Goal: Task Accomplishment & Management: Complete application form

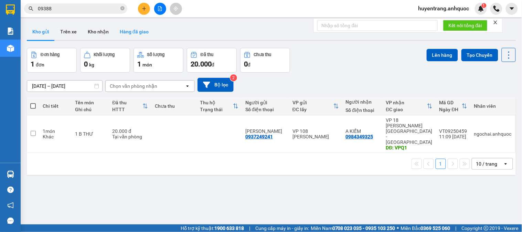
click at [116, 32] on button "Hàng đã giao" at bounding box center [134, 31] width 40 height 17
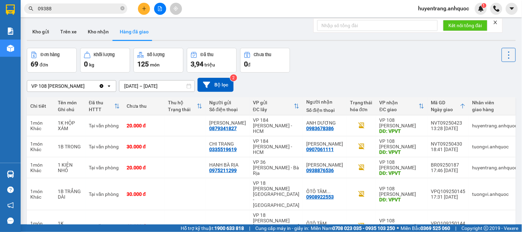
click at [96, 40] on div at bounding box center [271, 40] width 489 height 1
click at [98, 32] on button "Kho nhận" at bounding box center [98, 31] width 32 height 17
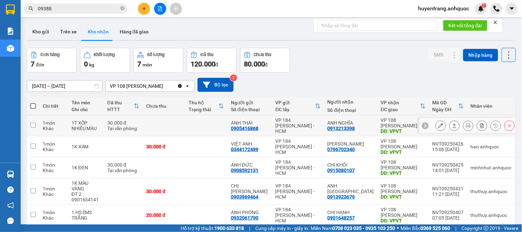
scroll to position [72, 0]
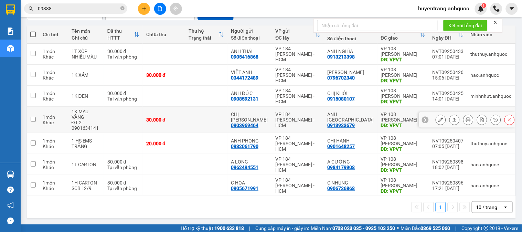
click at [317, 115] on div "VP 184 [PERSON_NAME] - HCM" at bounding box center [298, 120] width 45 height 17
checkbox input "true"
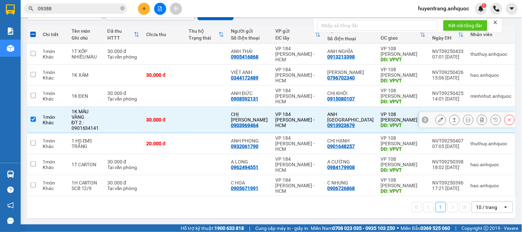
click at [439, 119] on icon at bounding box center [441, 119] width 5 height 5
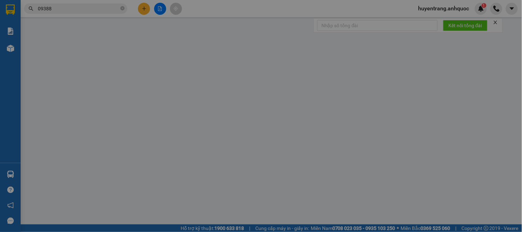
type input "0903969464"
type input "CHỊ [PERSON_NAME]"
type input "0913923679"
type input "ANH [GEOGRAPHIC_DATA]"
type input "VPVT"
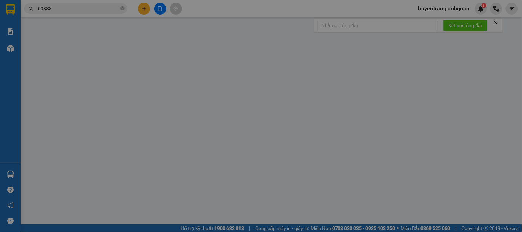
type input "30.000"
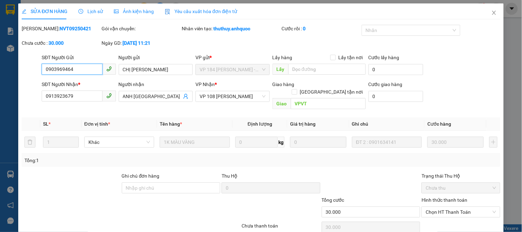
scroll to position [24, 0]
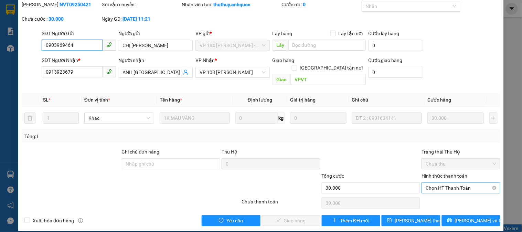
click at [448, 183] on span "Chọn HT Thanh Toán" at bounding box center [461, 188] width 70 height 10
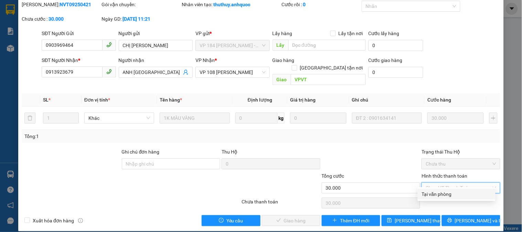
click at [445, 194] on div "Tại văn phòng" at bounding box center [457, 194] width 70 height 8
type input "0"
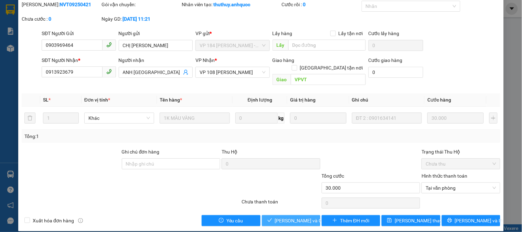
click at [299, 217] on span "[PERSON_NAME] và Giao hàng" at bounding box center [308, 221] width 66 height 8
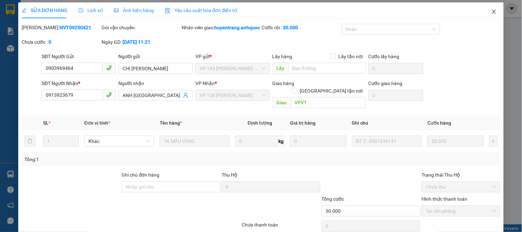
scroll to position [0, 0]
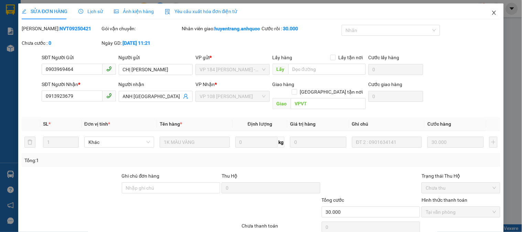
click at [492, 11] on icon "close" at bounding box center [494, 13] width 4 height 4
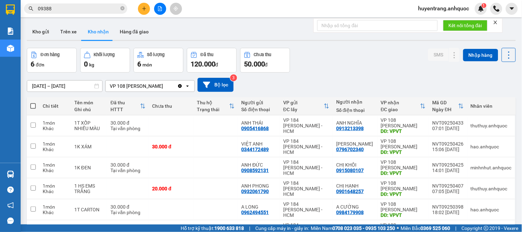
click at [45, 8] on input "09388" at bounding box center [78, 9] width 81 height 8
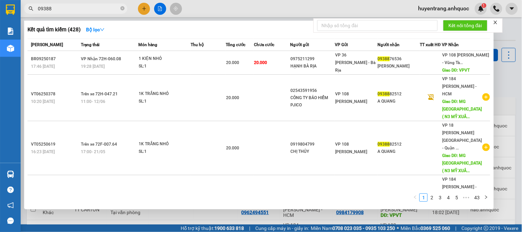
click at [50, 9] on input "09388" at bounding box center [78, 9] width 81 height 8
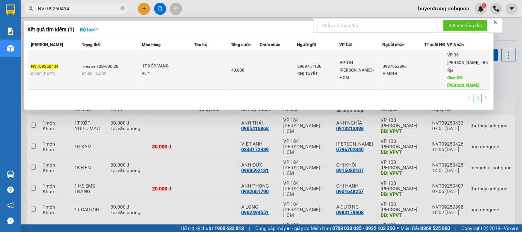
type input "NVT09250434"
click at [370, 68] on div "VP 184 [PERSON_NAME] - HCM" at bounding box center [361, 70] width 42 height 23
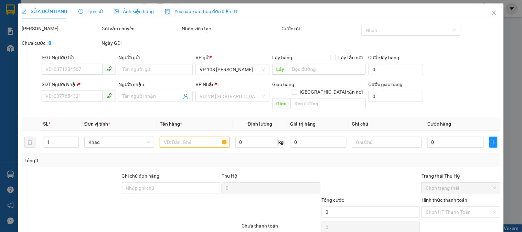
type input "0909751136"
type input "CHỊ TUYẾT"
type input "0987063896"
type input "A MINH"
type input "[PERSON_NAME]"
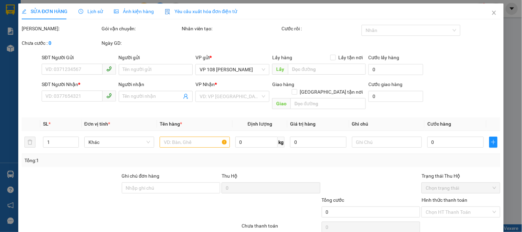
type input "TM 14/9 NHỰT"
type input "40.000"
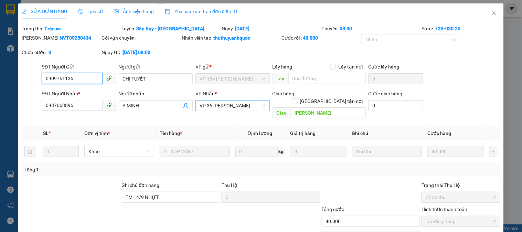
click at [244, 104] on span "VP 36 [PERSON_NAME] - Bà Rịa" at bounding box center [233, 106] width 66 height 10
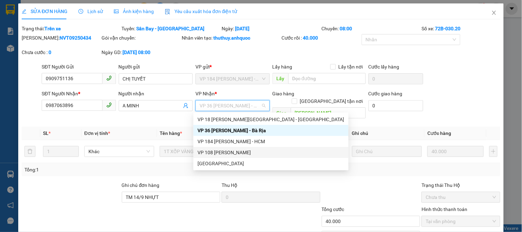
click at [246, 150] on div "VP 108 [PERSON_NAME]" at bounding box center [271, 153] width 147 height 8
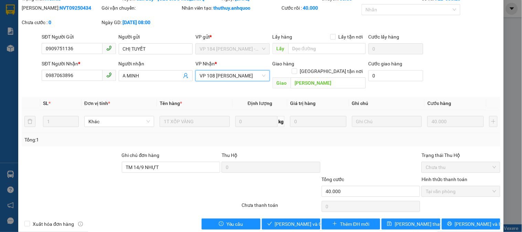
scroll to position [33, 0]
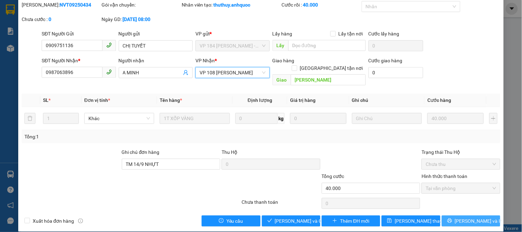
click at [466, 217] on span "[PERSON_NAME] và In" at bounding box center [479, 221] width 48 height 8
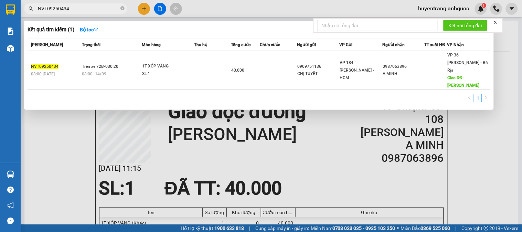
click at [79, 5] on input "NVT09250434" at bounding box center [78, 9] width 81 height 8
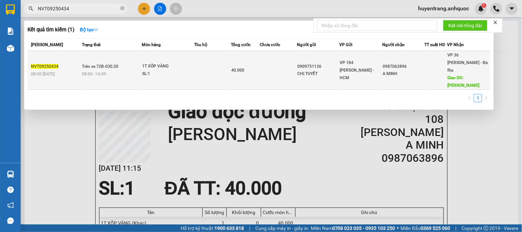
click at [170, 64] on div "1T XỐP VÀNG" at bounding box center [169, 67] width 52 height 8
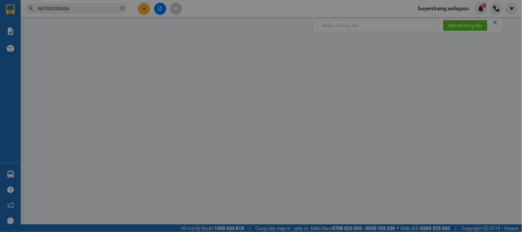
type input "0909751136"
type input "CHỊ TUYẾT"
type input "0987063896"
type input "A MINH"
type input "[PERSON_NAME]"
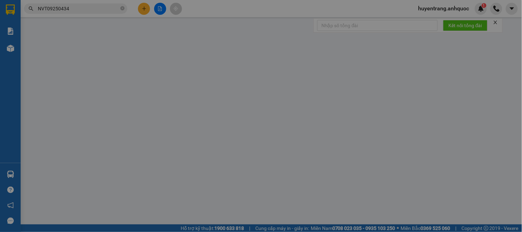
type input "TM 14/9 NHỰT"
type input "40.000"
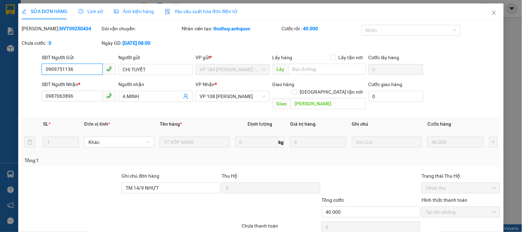
scroll to position [24, 0]
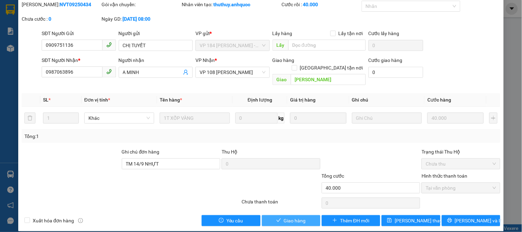
click at [298, 217] on span "Giao hàng" at bounding box center [295, 221] width 22 height 8
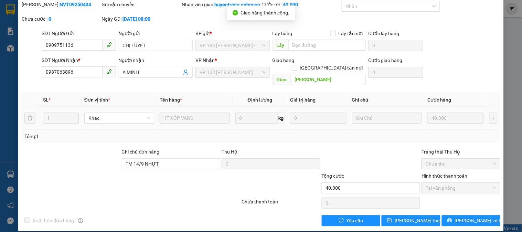
scroll to position [0, 0]
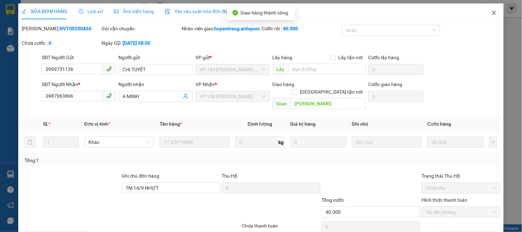
click at [492, 12] on icon "close" at bounding box center [495, 13] width 6 height 6
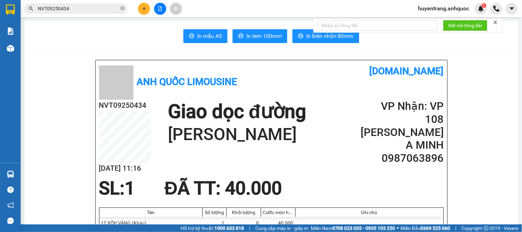
click at [70, 10] on input "NVT09250434" at bounding box center [78, 9] width 81 height 8
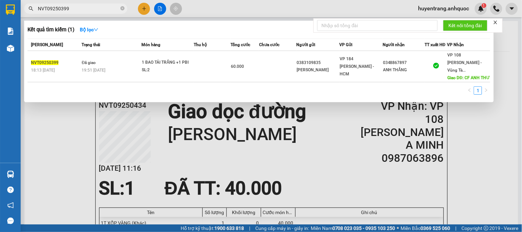
type input "NVT09250399"
drag, startPoint x: 158, startPoint y: 150, endPoint x: 156, endPoint y: 169, distance: 18.6
click at [158, 153] on div at bounding box center [261, 116] width 522 height 232
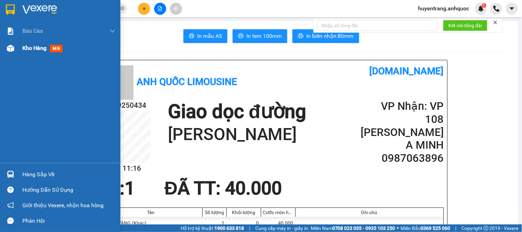
click at [31, 50] on span "Kho hàng" at bounding box center [34, 48] width 24 height 7
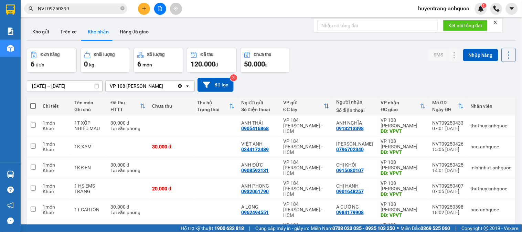
click at [147, 8] on button at bounding box center [144, 9] width 12 height 12
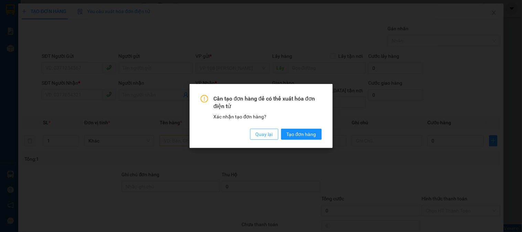
click at [267, 136] on span "Quay lại" at bounding box center [264, 134] width 17 height 8
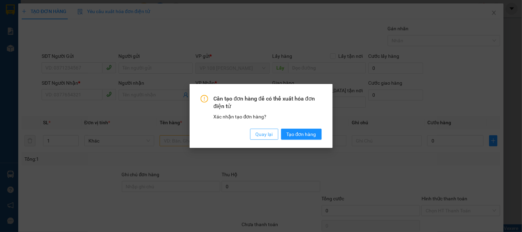
click at [267, 134] on span "Quay lại" at bounding box center [264, 134] width 17 height 8
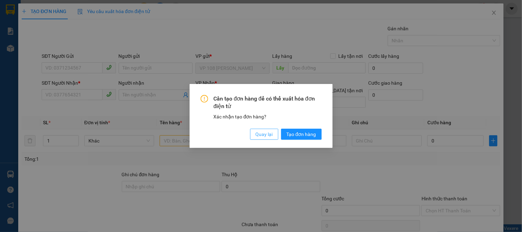
click at [262, 137] on span "Quay lại" at bounding box center [264, 134] width 17 height 8
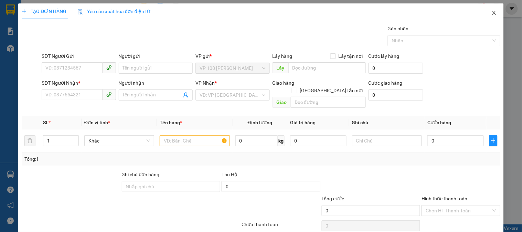
click at [492, 15] on icon "close" at bounding box center [495, 13] width 6 height 6
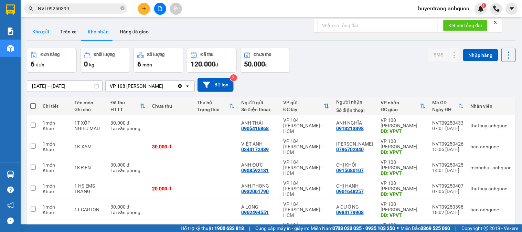
click at [43, 32] on button "Kho gửi" at bounding box center [41, 31] width 28 height 17
click at [48, 33] on button "Kho gửi" at bounding box center [41, 31] width 28 height 17
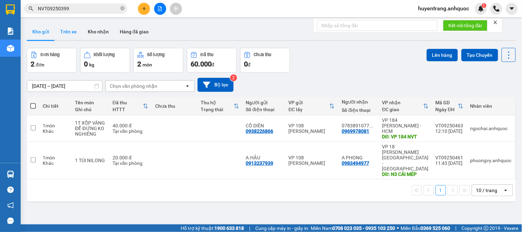
click at [68, 33] on button "Trên xe" at bounding box center [69, 31] width 28 height 17
click at [69, 34] on button "Trên xe" at bounding box center [69, 31] width 28 height 17
click at [68, 34] on button "Trên xe" at bounding box center [69, 31] width 28 height 17
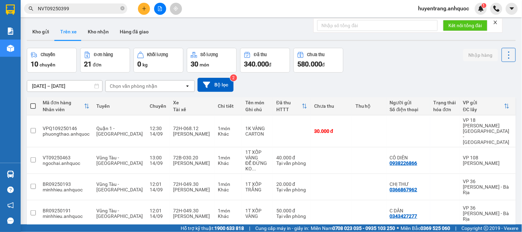
scroll to position [99, 0]
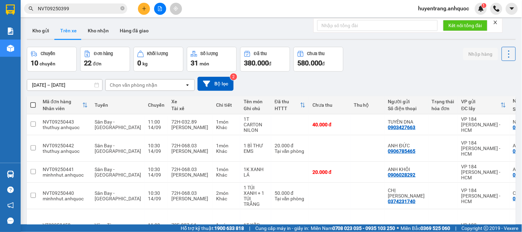
scroll to position [0, 0]
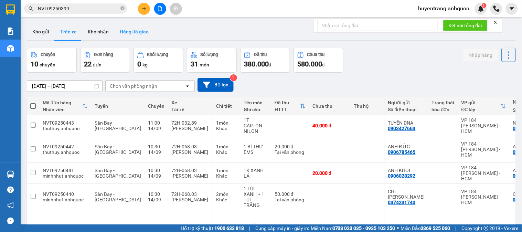
click at [137, 32] on button "Hàng đã giao" at bounding box center [134, 31] width 40 height 17
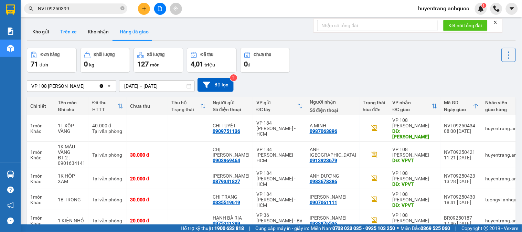
click at [70, 34] on button "Trên xe" at bounding box center [69, 31] width 28 height 17
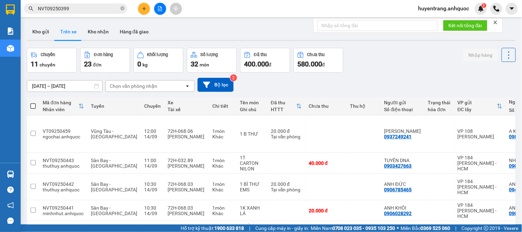
click at [158, 87] on div "Chọn văn phòng nhận" at bounding box center [145, 86] width 79 height 11
click at [187, 85] on icon "open" at bounding box center [188, 86] width 6 height 6
click at [172, 85] on div "Chọn văn phòng nhận" at bounding box center [145, 86] width 79 height 11
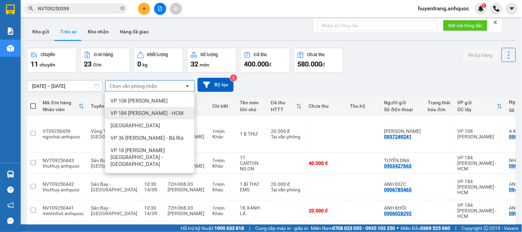
click at [146, 111] on span "VP 184 [PERSON_NAME] - HCM" at bounding box center [147, 113] width 73 height 7
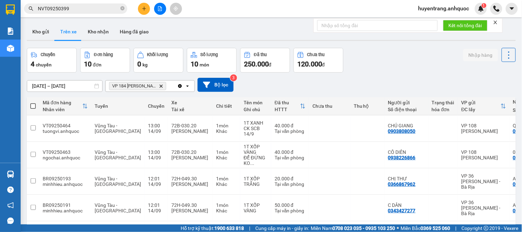
click at [163, 87] on icon "Delete" at bounding box center [161, 86] width 4 height 4
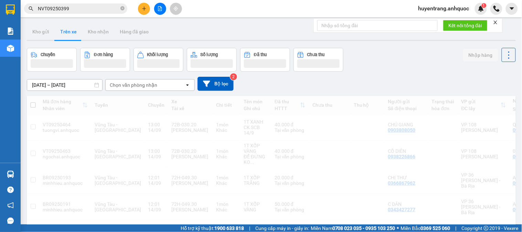
click at [165, 87] on div "Chọn văn phòng nhận" at bounding box center [145, 85] width 79 height 11
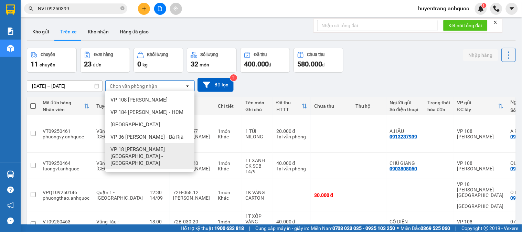
click at [148, 148] on span "VP 18 [PERSON_NAME][GEOGRAPHIC_DATA] - [GEOGRAPHIC_DATA]" at bounding box center [151, 156] width 81 height 21
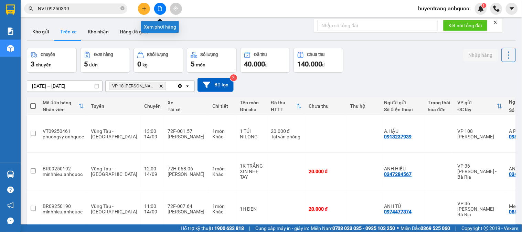
click at [160, 7] on icon "file-add" at bounding box center [160, 8] width 5 height 5
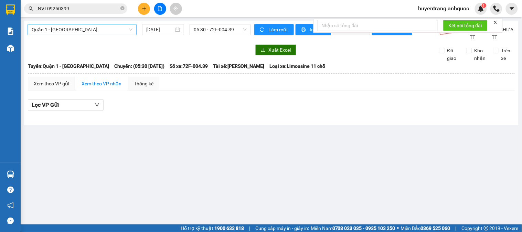
click at [96, 31] on span "Quận 1 - [GEOGRAPHIC_DATA]" at bounding box center [82, 29] width 101 height 10
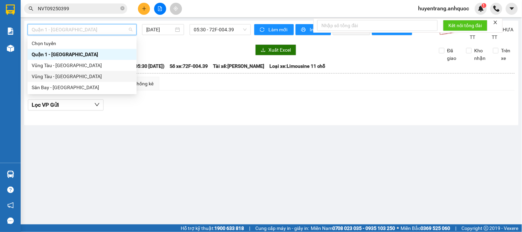
click at [70, 75] on div "Vũng Tàu - [GEOGRAPHIC_DATA]" at bounding box center [82, 77] width 101 height 8
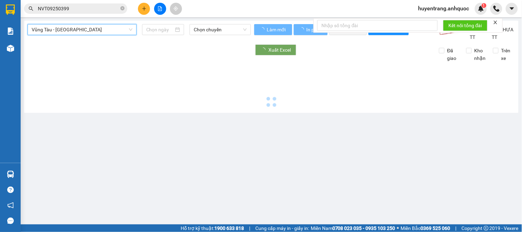
type input "[DATE]"
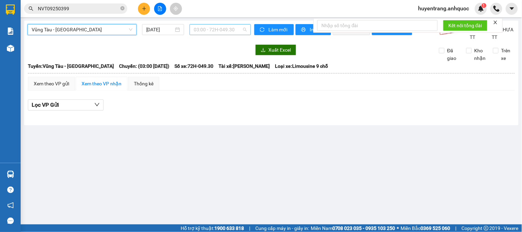
click at [205, 32] on span "03:00 - 72H-049.30" at bounding box center [220, 29] width 53 height 10
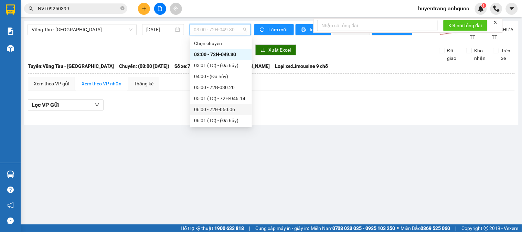
scroll to position [38, 0]
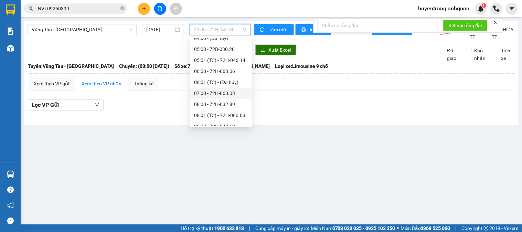
click at [212, 95] on div "07:00 - 72H-068.03" at bounding box center [221, 94] width 54 height 8
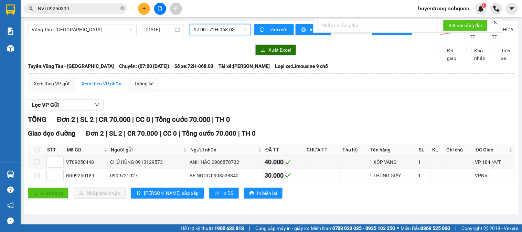
click at [214, 34] on span "07:00 - 72H-068.03" at bounding box center [220, 29] width 53 height 10
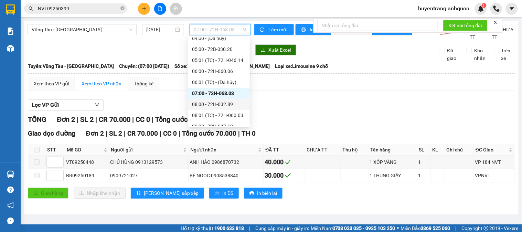
click at [213, 104] on div "08:00 - 72H-032.89" at bounding box center [219, 105] width 54 height 8
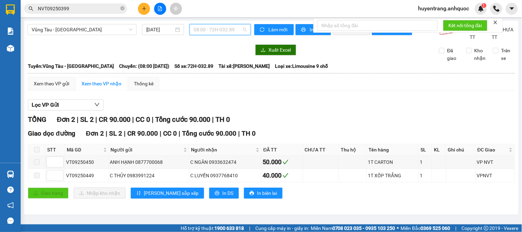
click at [206, 33] on span "08:00 - 72H-032.89" at bounding box center [220, 29] width 53 height 10
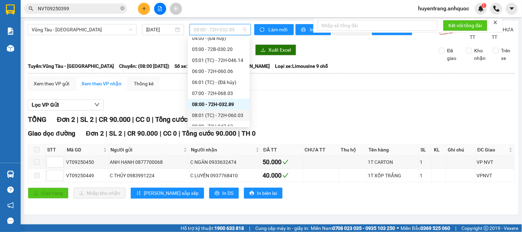
click at [214, 115] on div "08:01 (TC) - 72H-060.03" at bounding box center [219, 116] width 54 height 8
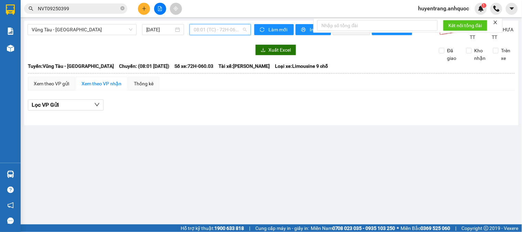
click at [223, 29] on span "08:01 (TC) - 72H-060.03" at bounding box center [220, 29] width 53 height 10
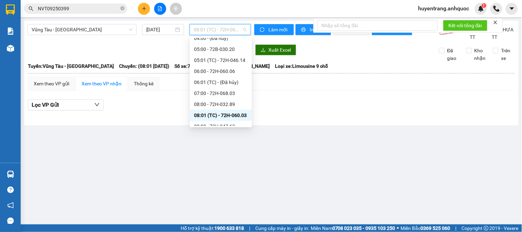
scroll to position [76, 0]
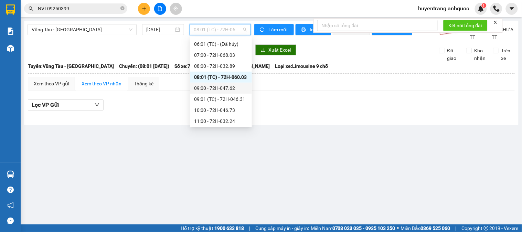
click at [212, 89] on div "09:00 - 72H-047.62" at bounding box center [221, 88] width 54 height 8
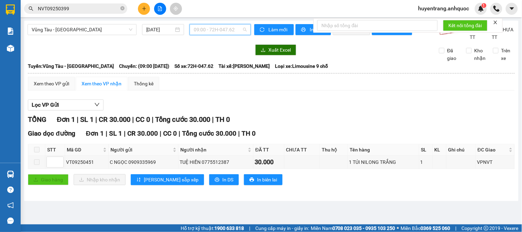
click at [212, 32] on span "09:00 - 72H-047.62" at bounding box center [220, 29] width 53 height 10
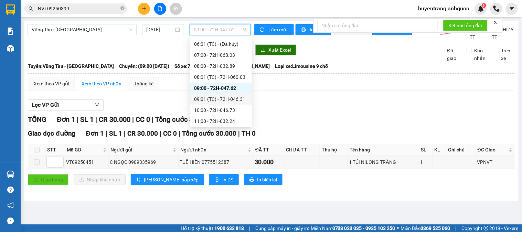
click at [224, 102] on div "09:01 (TC) - 72H-046.31" at bounding box center [221, 99] width 54 height 8
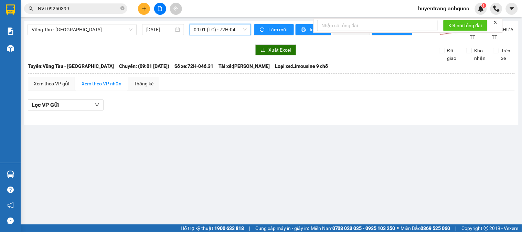
click at [212, 29] on span "09:01 (TC) - 72H-046.31" at bounding box center [220, 29] width 53 height 10
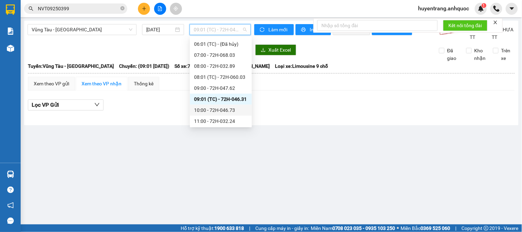
click at [218, 108] on div "10:00 - 72H-046.73" at bounding box center [221, 110] width 54 height 8
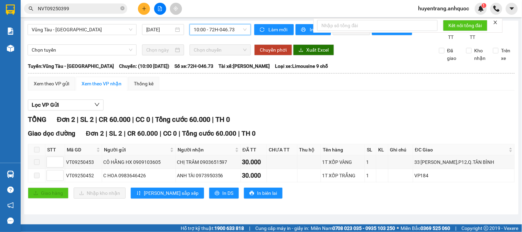
click at [202, 27] on span "10:00 - 72H-046.73" at bounding box center [220, 29] width 53 height 10
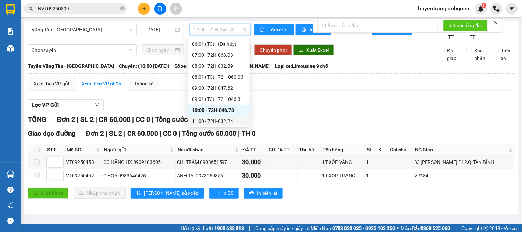
click at [214, 123] on div "11:00 - 72H-032.24" at bounding box center [219, 121] width 54 height 8
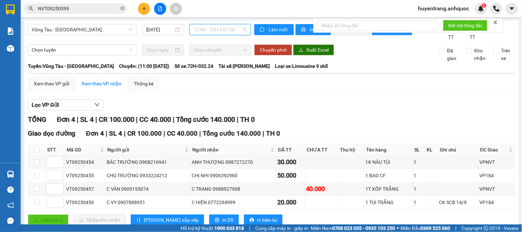
click at [226, 29] on span "11:00 - 72H-032.24" at bounding box center [220, 29] width 53 height 10
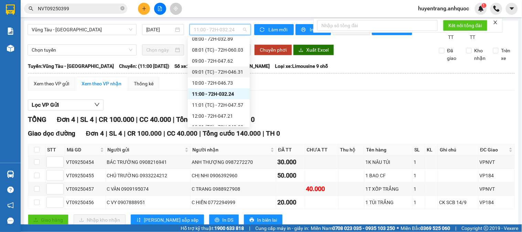
scroll to position [115, 0]
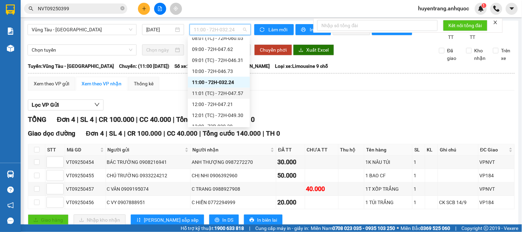
click at [216, 92] on div "11:01 (TC) - 72H-047.57" at bounding box center [219, 94] width 54 height 8
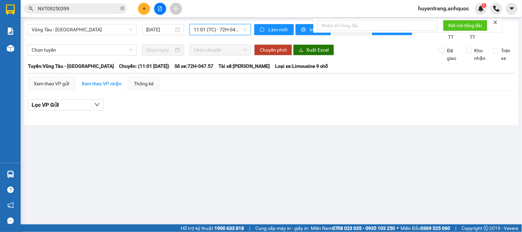
click at [221, 29] on span "11:01 (TC) - 72H-047.57" at bounding box center [220, 29] width 53 height 10
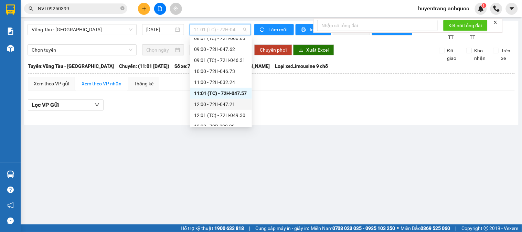
click at [221, 105] on div "12:00 - 72H-047.21" at bounding box center [221, 105] width 54 height 8
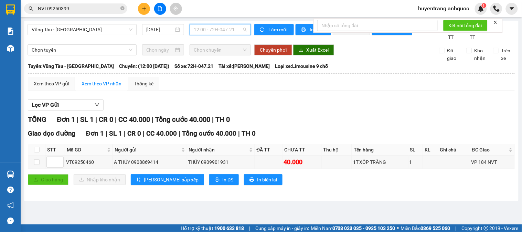
click at [214, 33] on span "12:00 - 72H-047.21" at bounding box center [220, 29] width 53 height 10
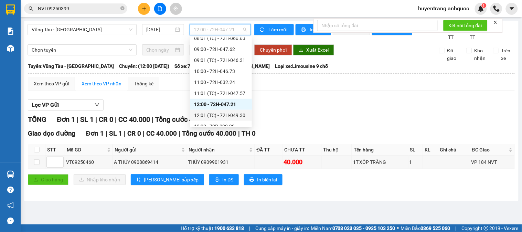
click at [207, 113] on div "12:01 (TC) - 72H-049.30" at bounding box center [221, 116] width 54 height 8
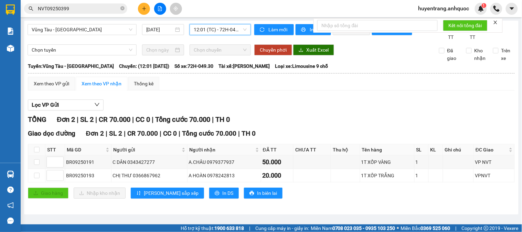
click at [222, 32] on span "12:01 (TC) - 72H-049.30" at bounding box center [220, 29] width 53 height 10
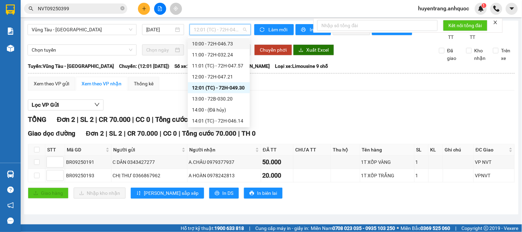
scroll to position [154, 0]
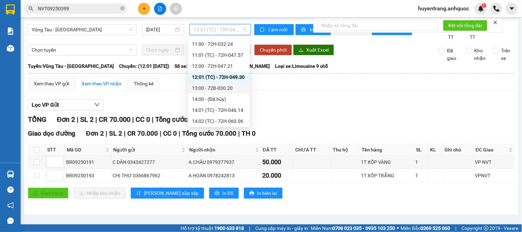
click at [216, 88] on div "13:00 - 72B-030.20" at bounding box center [219, 88] width 54 height 8
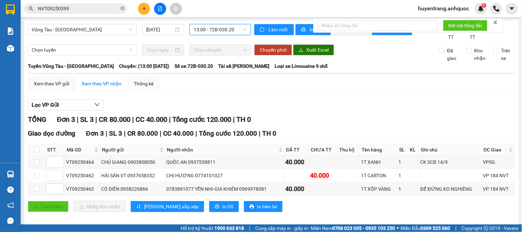
click at [225, 32] on span "13:00 - 72B-030.20" at bounding box center [220, 29] width 53 height 10
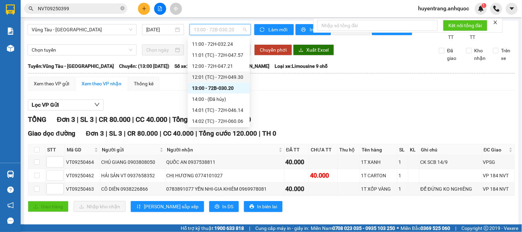
scroll to position [192, 0]
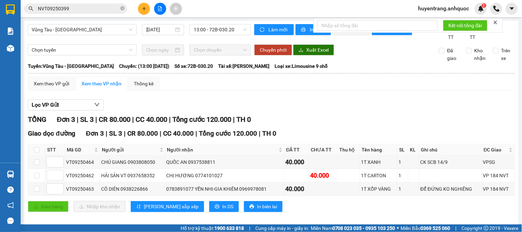
drag, startPoint x: 304, startPoint y: 111, endPoint x: 264, endPoint y: 69, distance: 58.0
click at [301, 105] on div "Lọc VP Gửi TỔNG Đơn 3 | SL 3 | CR 80.000 | CC 40.000 | Tổng cước 120.000 | TH …" at bounding box center [271, 158] width 487 height 125
click at [117, 26] on span "Vũng Tàu - [GEOGRAPHIC_DATA]" at bounding box center [82, 29] width 101 height 10
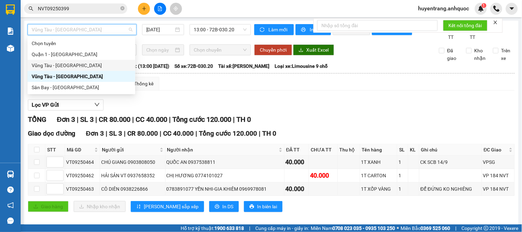
click at [83, 64] on div "Vũng Tàu - [GEOGRAPHIC_DATA]" at bounding box center [81, 66] width 99 height 8
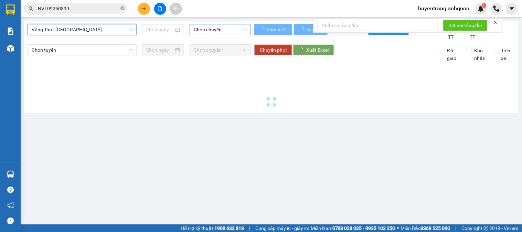
type input "[DATE]"
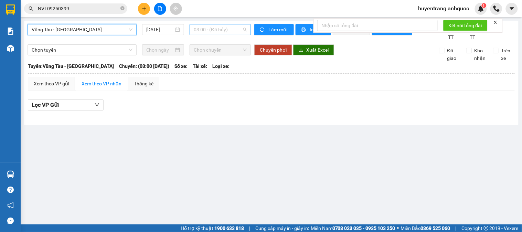
click at [201, 30] on span "03:00 - (Đã hủy)" at bounding box center [220, 29] width 53 height 10
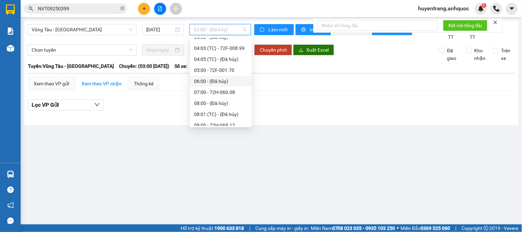
scroll to position [11, 0]
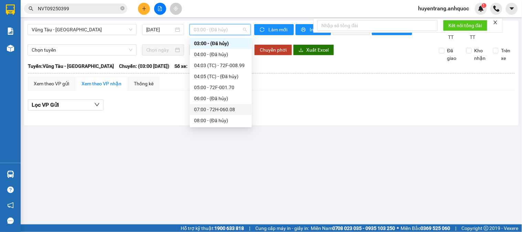
click at [212, 111] on div "07:00 - 72H-060.08" at bounding box center [221, 110] width 54 height 8
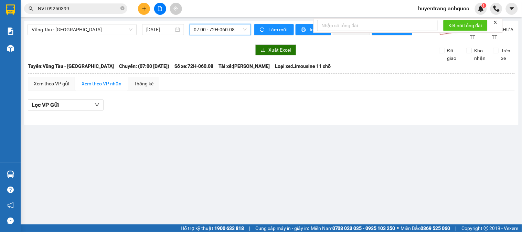
click at [216, 30] on span "07:00 - 72H-060.08" at bounding box center [220, 29] width 53 height 10
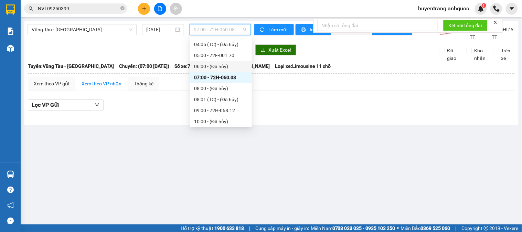
scroll to position [49, 0]
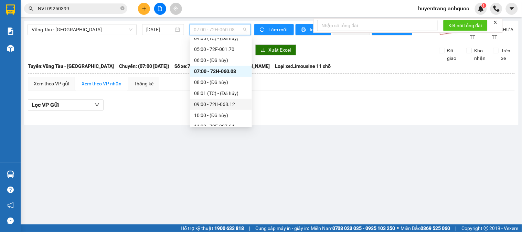
click at [218, 103] on div "09:00 - 72H-068.12" at bounding box center [221, 105] width 54 height 8
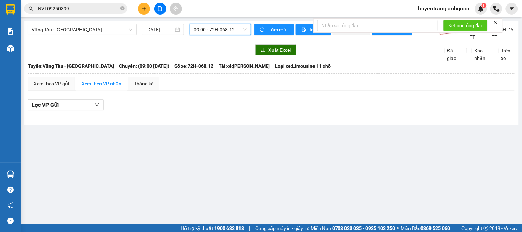
click at [219, 33] on span "09:00 - 72H-068.12" at bounding box center [220, 29] width 53 height 10
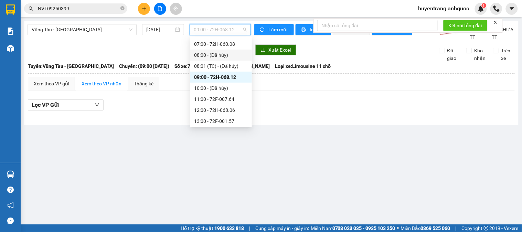
scroll to position [87, 0]
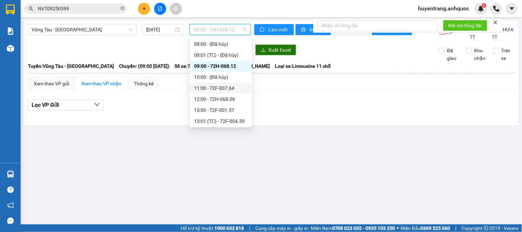
click at [227, 88] on div "11:00 - 72F-007.64" at bounding box center [221, 88] width 54 height 8
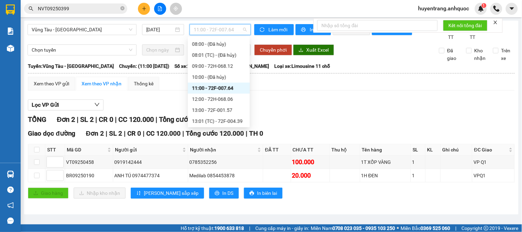
click at [225, 26] on span "11:00 - 72F-007.64" at bounding box center [220, 29] width 53 height 10
click at [218, 99] on div "12:00 - 72H-068.06" at bounding box center [219, 99] width 54 height 8
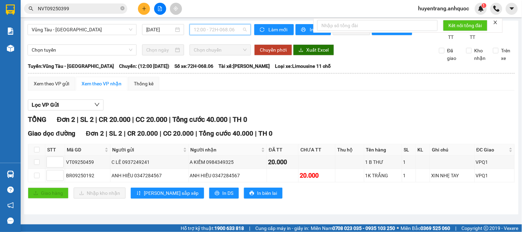
click at [235, 29] on span "12:00 - 72H-068.06" at bounding box center [220, 29] width 53 height 10
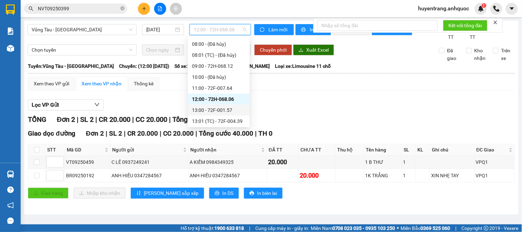
click at [232, 106] on div "13:00 - 72F-001.57" at bounding box center [219, 110] width 54 height 8
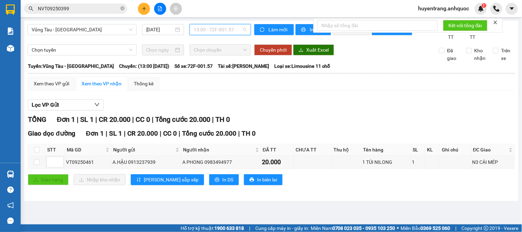
click at [219, 27] on span "13:00 - 72F-001.57" at bounding box center [220, 29] width 53 height 10
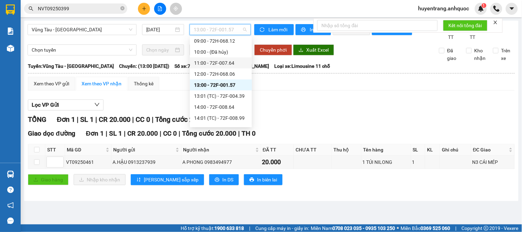
scroll to position [126, 0]
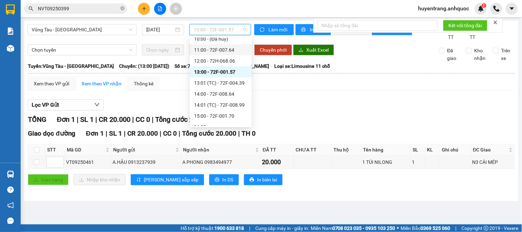
click at [218, 85] on div "13:01 (TC) - 72F-004.39" at bounding box center [221, 83] width 54 height 8
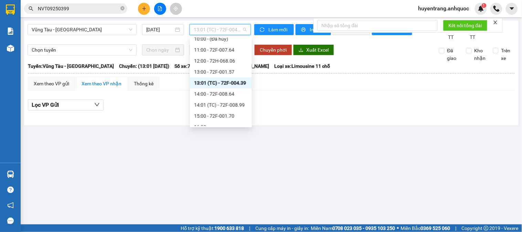
click at [218, 28] on span "13:01 (TC) - 72F-004.39" at bounding box center [220, 29] width 53 height 10
click at [221, 90] on div "14:00 - 72F-008.64" at bounding box center [221, 94] width 54 height 8
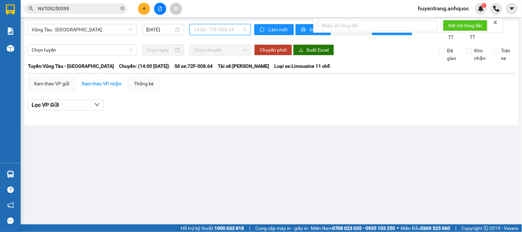
click at [215, 32] on span "14:00 - 72F-008.64" at bounding box center [220, 29] width 53 height 10
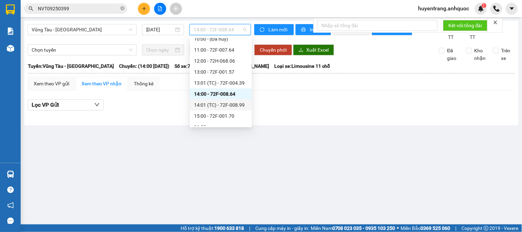
click at [222, 104] on div "14:01 (TC) - 72F-008.99" at bounding box center [221, 105] width 54 height 8
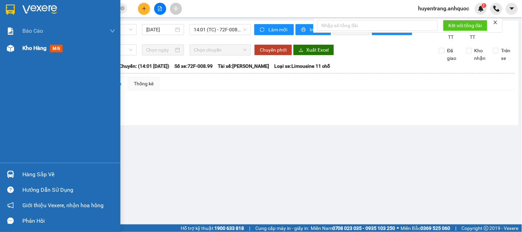
click at [34, 51] on span "Kho hàng" at bounding box center [34, 48] width 24 height 7
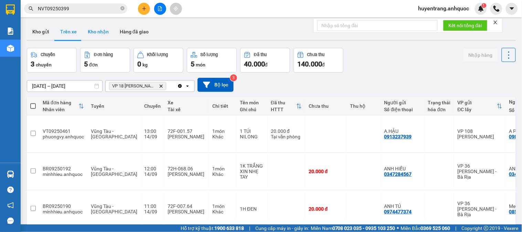
click at [95, 30] on button "Kho nhận" at bounding box center [98, 31] width 32 height 17
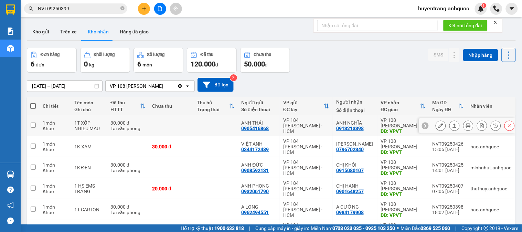
click at [184, 130] on td at bounding box center [171, 125] width 45 height 21
checkbox input "true"
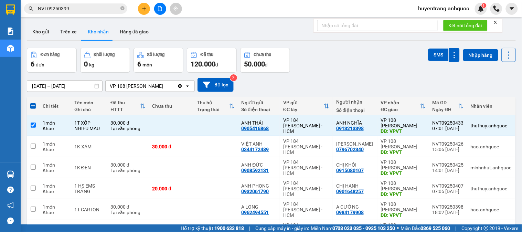
click at [54, 84] on input "[DATE] – [DATE]" at bounding box center [64, 86] width 75 height 11
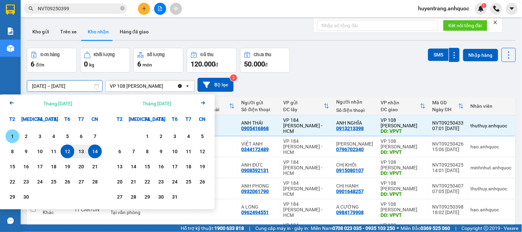
click at [14, 137] on div "1" at bounding box center [13, 136] width 10 height 8
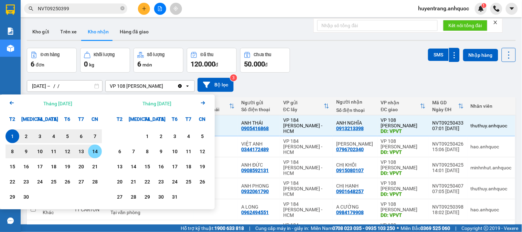
click at [94, 149] on div "14" at bounding box center [95, 151] width 10 height 8
type input "[DATE] – [DATE]"
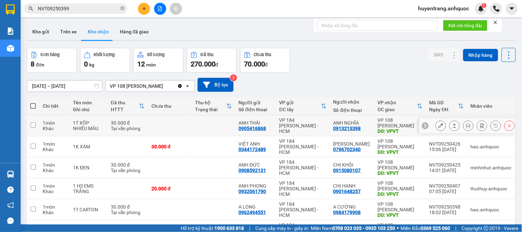
click at [200, 123] on td at bounding box center [214, 125] width 44 height 21
checkbox input "true"
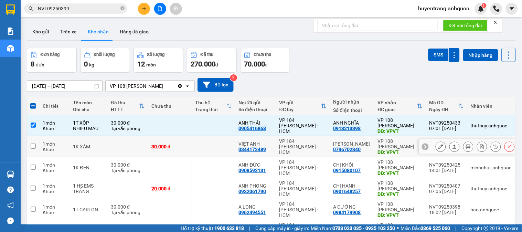
click at [208, 154] on td at bounding box center [214, 146] width 44 height 21
checkbox input "true"
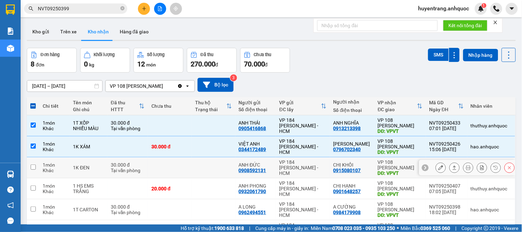
click at [200, 169] on td at bounding box center [214, 167] width 44 height 21
checkbox input "true"
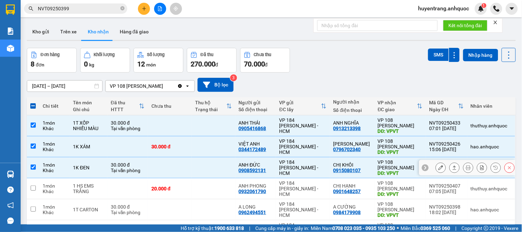
scroll to position [38, 0]
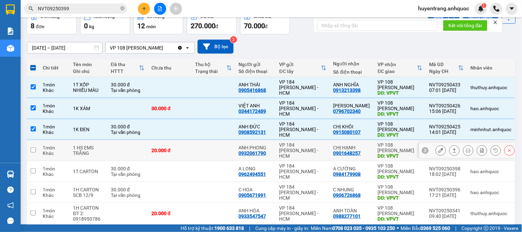
click at [201, 152] on td at bounding box center [214, 150] width 44 height 21
checkbox input "true"
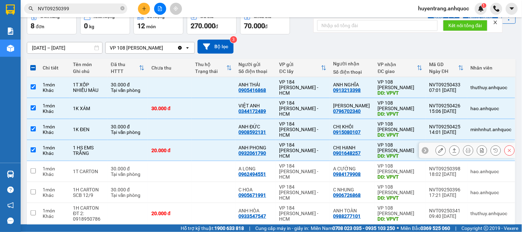
scroll to position [76, 0]
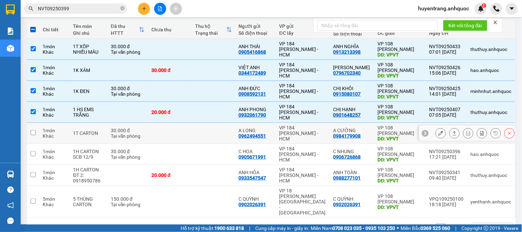
click at [212, 135] on td at bounding box center [214, 133] width 44 height 21
checkbox input "true"
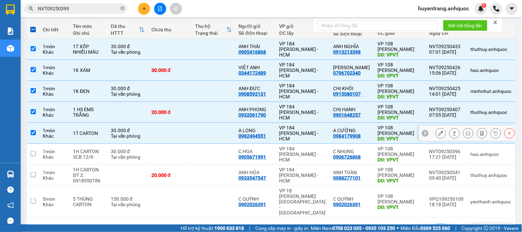
scroll to position [87, 0]
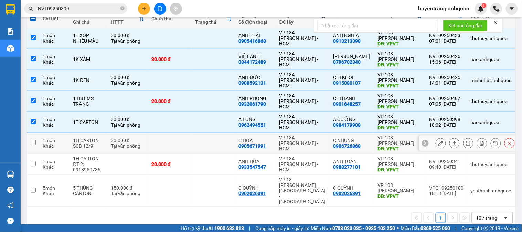
click at [206, 146] on td at bounding box center [214, 143] width 44 height 21
checkbox input "true"
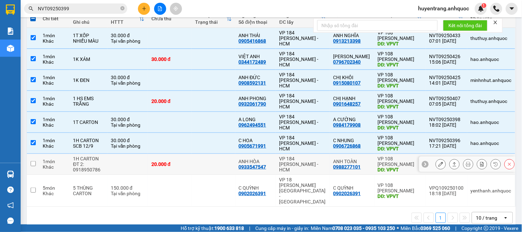
click at [220, 166] on td at bounding box center [214, 164] width 44 height 21
checkbox input "true"
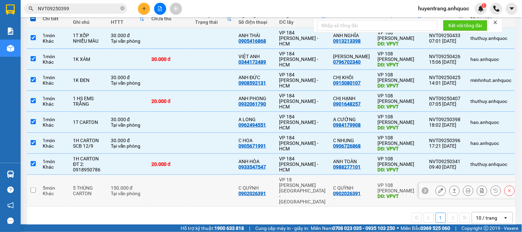
click at [231, 183] on td at bounding box center [214, 191] width 44 height 32
checkbox input "true"
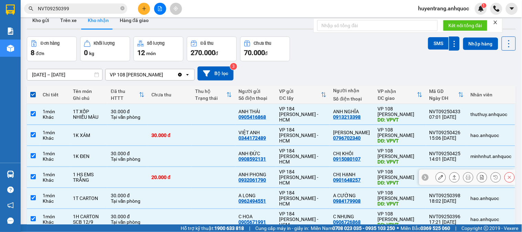
scroll to position [0, 0]
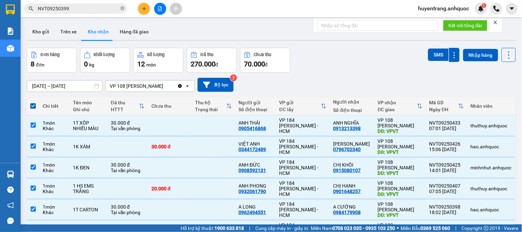
click at [70, 6] on input "NVT09250399" at bounding box center [78, 9] width 81 height 8
click at [62, 9] on input "NVT09250399" at bounding box center [78, 9] width 81 height 8
click at [67, 12] on input "NVT09250399" at bounding box center [78, 9] width 81 height 8
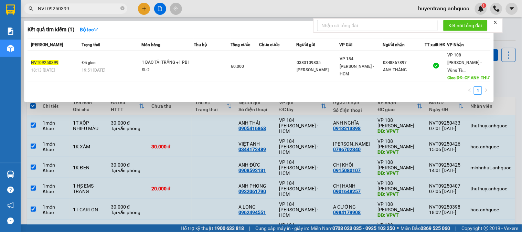
click at [71, 8] on input "NVT09250399" at bounding box center [78, 9] width 81 height 8
click at [60, 9] on input "NVT09250399" at bounding box center [78, 9] width 81 height 8
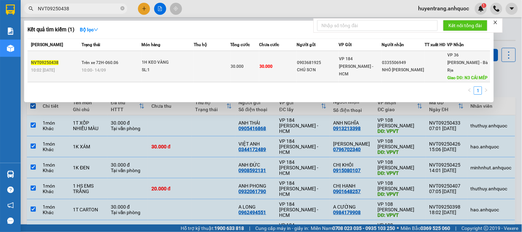
type input "NVT09250438"
click at [232, 64] on td "30.000" at bounding box center [245, 66] width 29 height 31
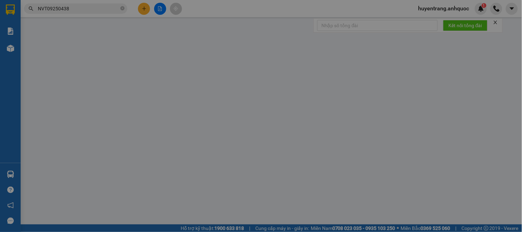
type input "0903681925"
type input "CHÚ SƠN"
type input "0335506949"
type input "NHỎ [PERSON_NAME]"
type input "N3 CÁI MÉP"
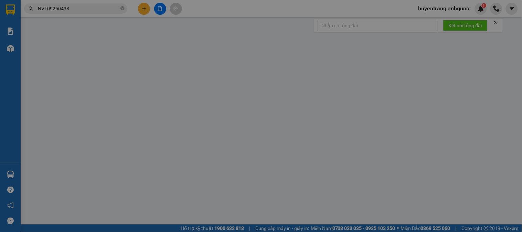
type input "30.000"
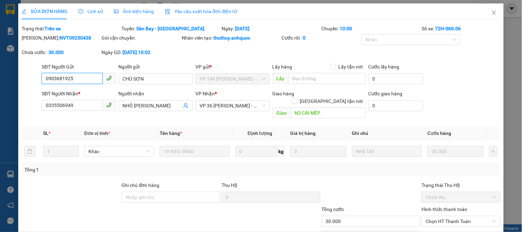
scroll to position [33, 0]
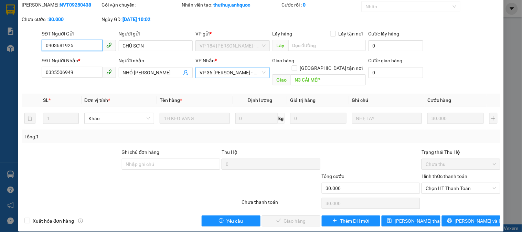
click at [235, 72] on span "VP 36 [PERSON_NAME] - Bà Rịa" at bounding box center [233, 72] width 66 height 10
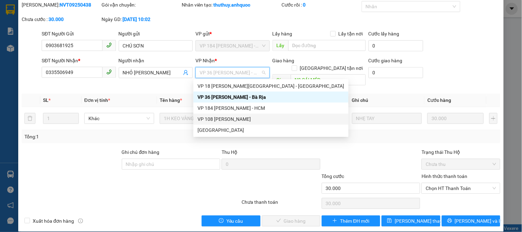
click at [235, 115] on div "VP 108 [PERSON_NAME]" at bounding box center [271, 119] width 147 height 8
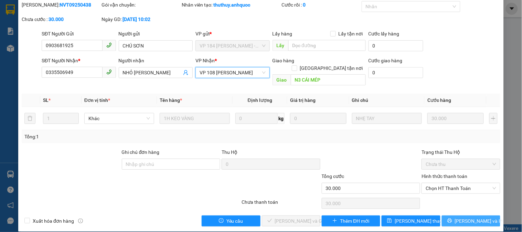
click at [463, 217] on span "[PERSON_NAME] và In" at bounding box center [479, 221] width 48 height 8
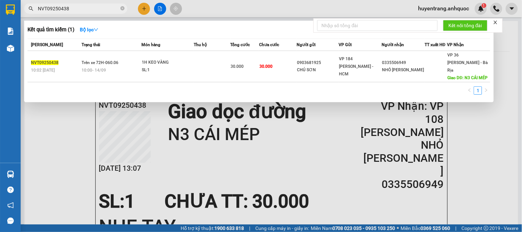
click at [69, 9] on input "NVT09250438" at bounding box center [78, 9] width 81 height 8
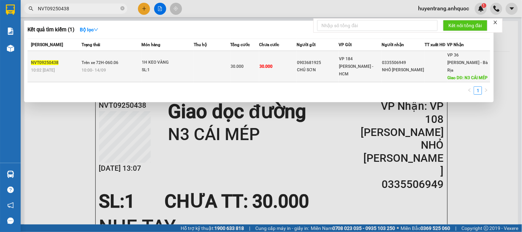
click at [94, 60] on span "Trên xe 72H-060.06" at bounding box center [100, 62] width 37 height 5
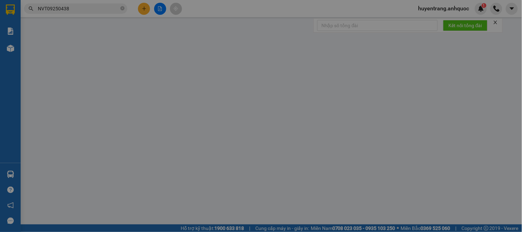
type input "0903681925"
type input "CHÚ SƠN"
type input "0335506949"
type input "NHỎ [PERSON_NAME]"
type input "N3 CÁI MÉP"
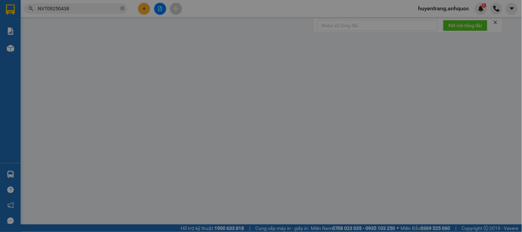
type input "30.000"
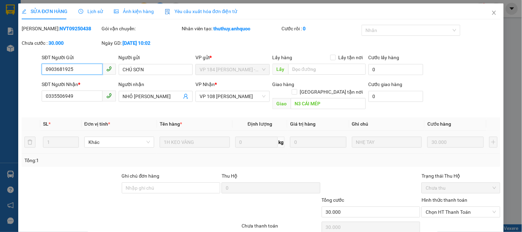
scroll to position [24, 0]
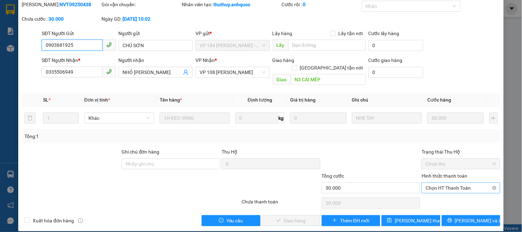
click at [436, 183] on span "Chọn HT Thanh Toán" at bounding box center [461, 188] width 70 height 10
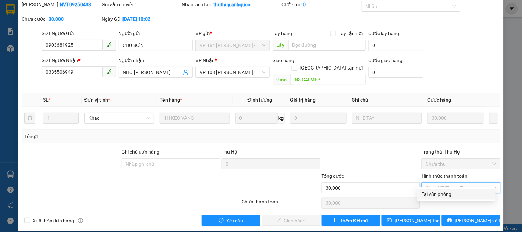
click at [438, 193] on div "Tại văn phòng" at bounding box center [457, 194] width 70 height 8
type input "0"
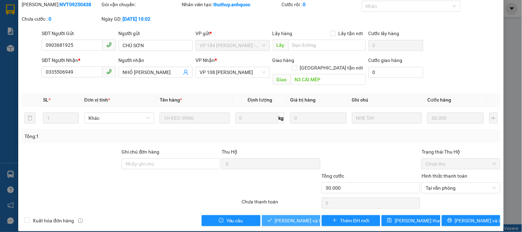
click at [304, 217] on span "[PERSON_NAME] và Giao hàng" at bounding box center [308, 221] width 66 height 8
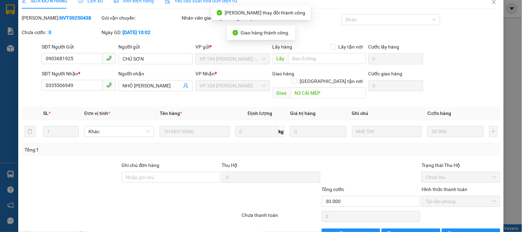
scroll to position [0, 0]
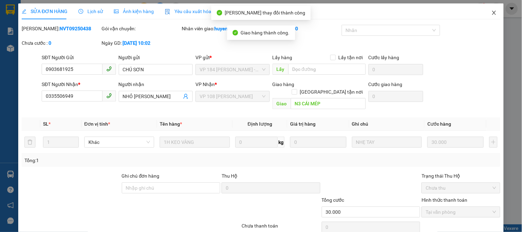
click at [487, 16] on span "Close" at bounding box center [494, 12] width 19 height 19
